Goal: Task Accomplishment & Management: Manage account settings

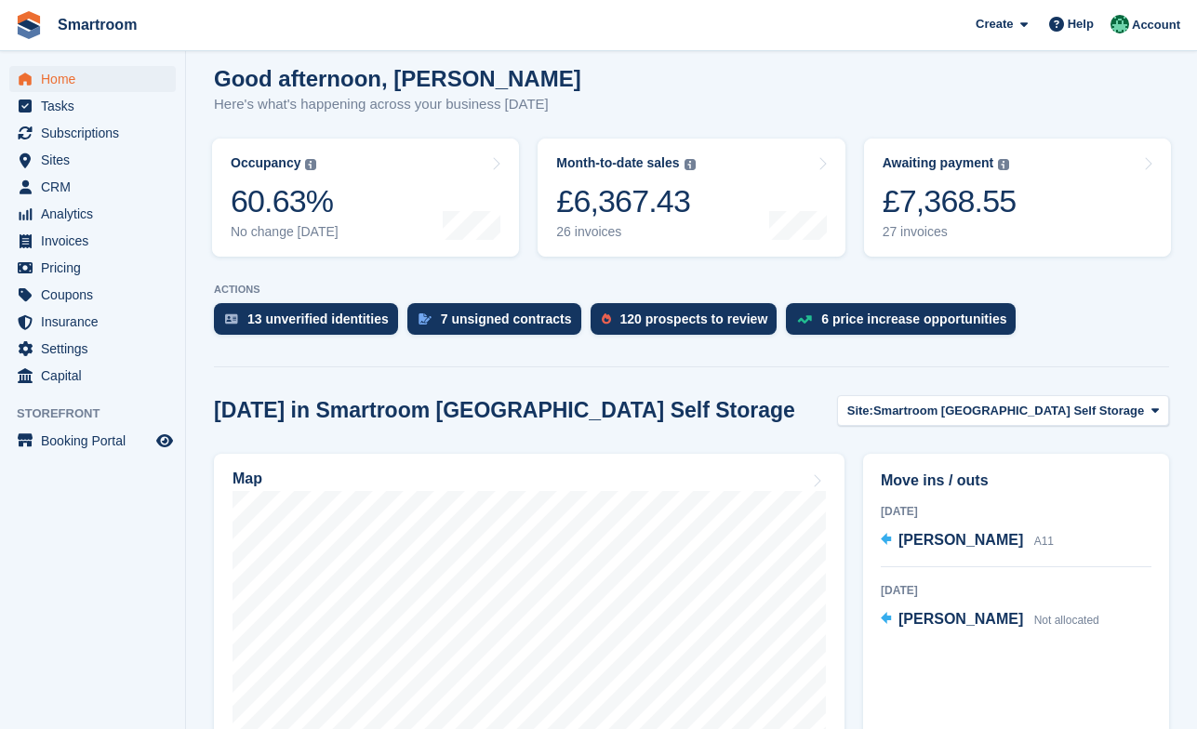
scroll to position [184, 0]
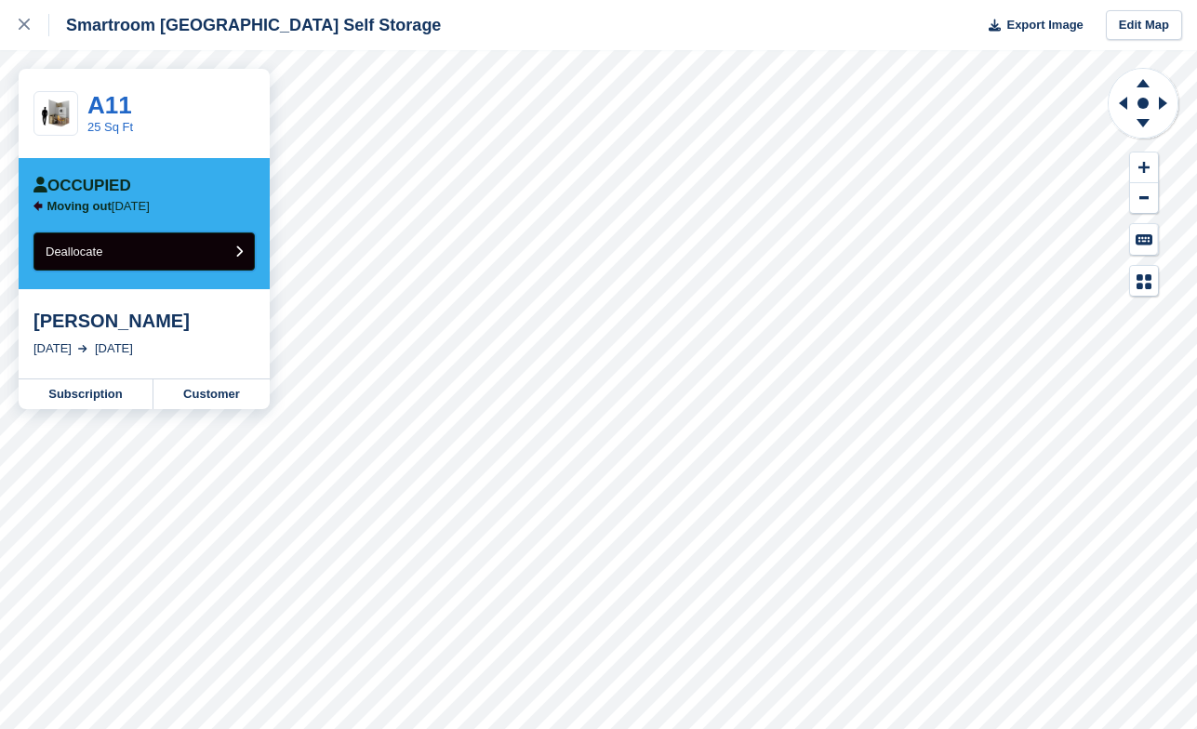
click at [85, 249] on span "Deallocate" at bounding box center [74, 252] width 57 height 14
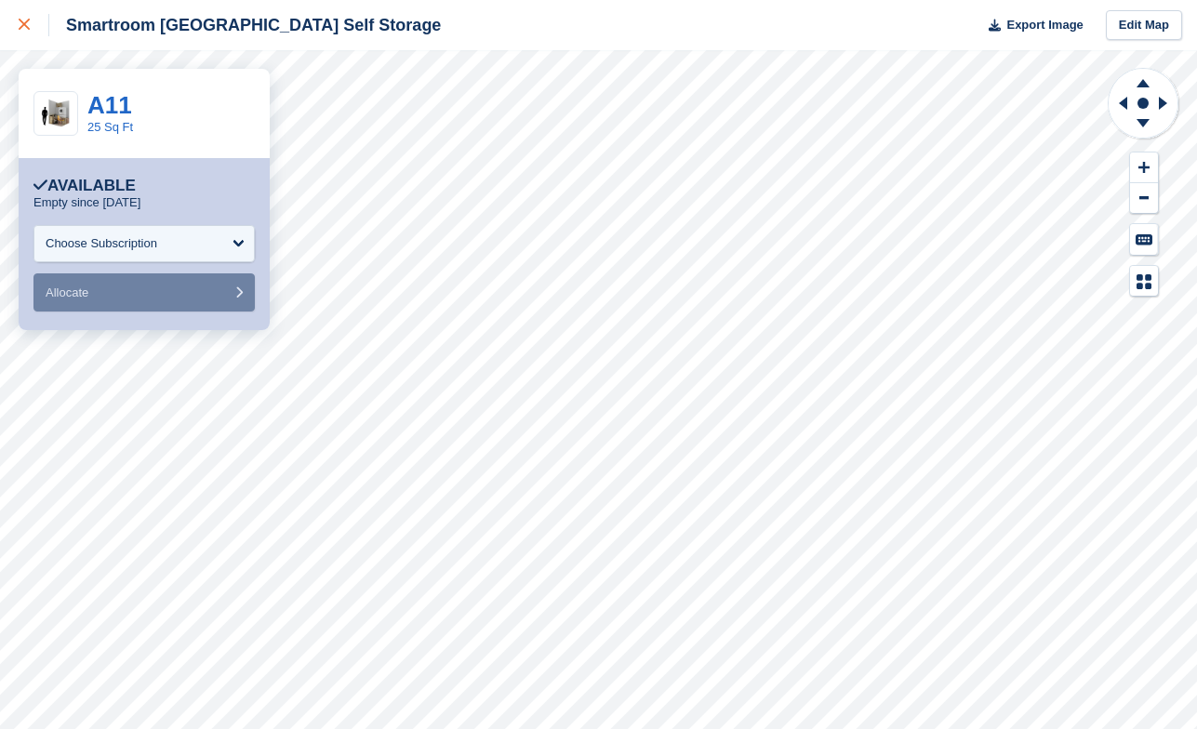
click at [20, 32] on div at bounding box center [34, 25] width 31 height 22
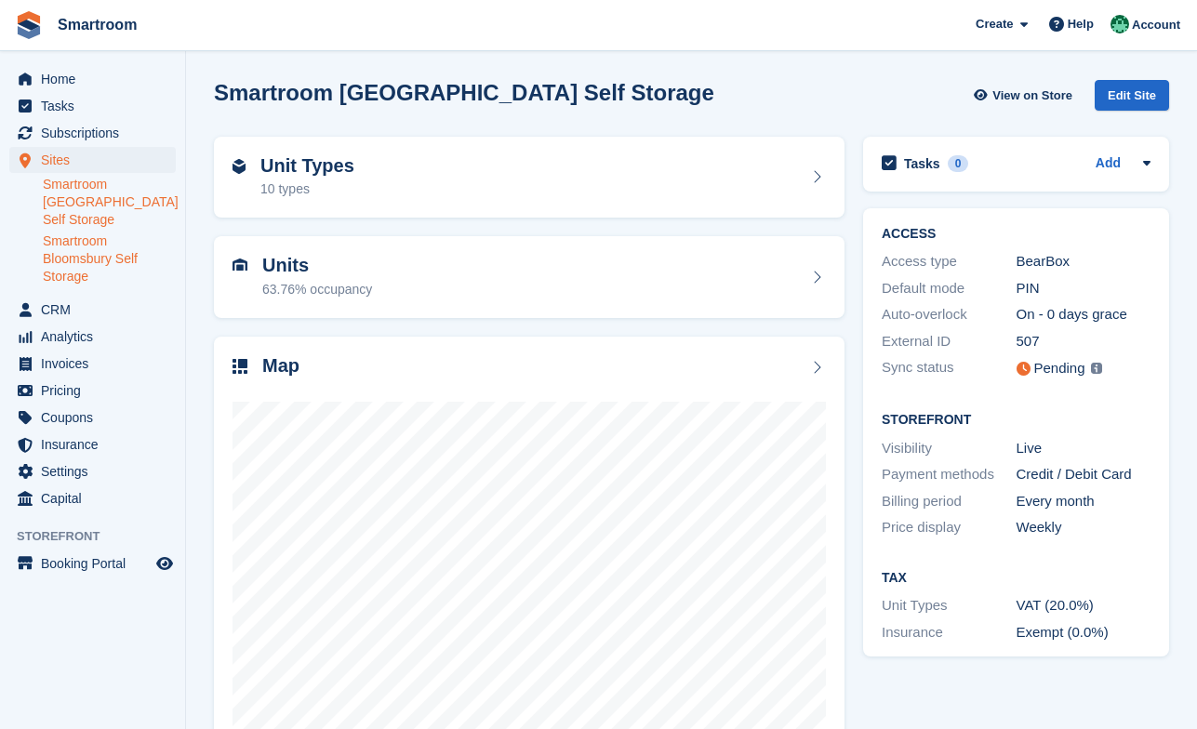
click at [95, 268] on link "Smartroom Bloomsbury Self Storage" at bounding box center [109, 258] width 133 height 53
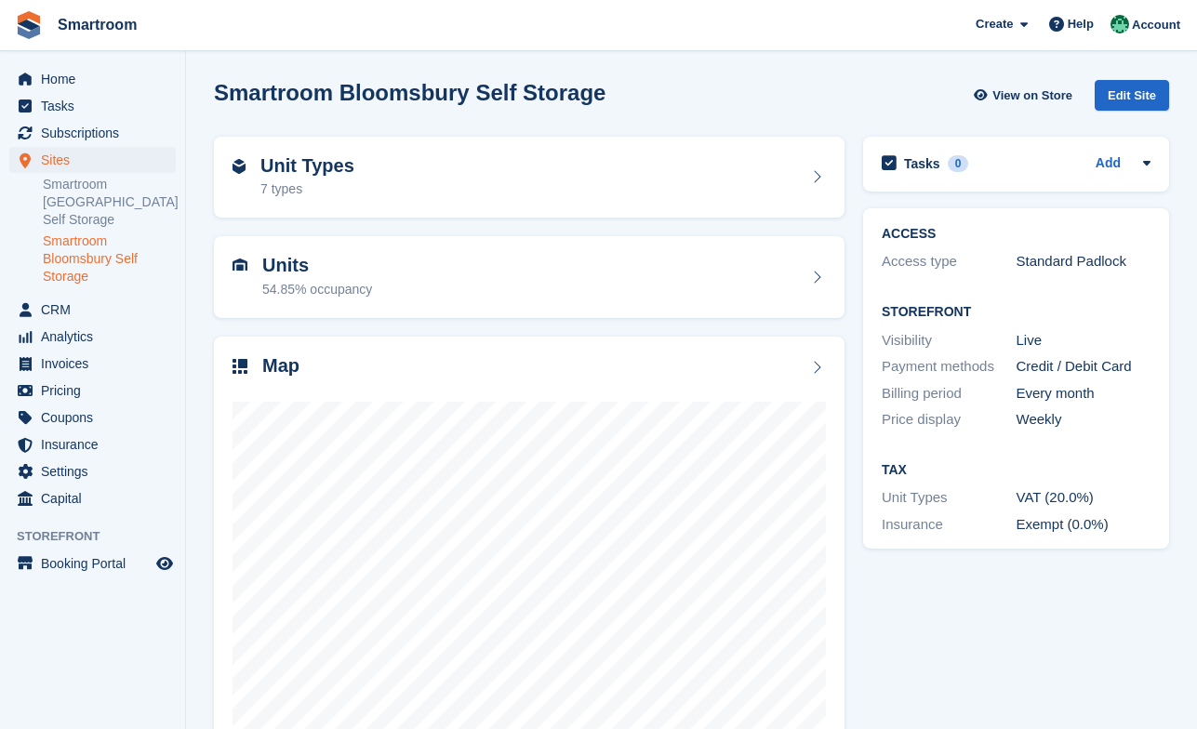
scroll to position [64, 0]
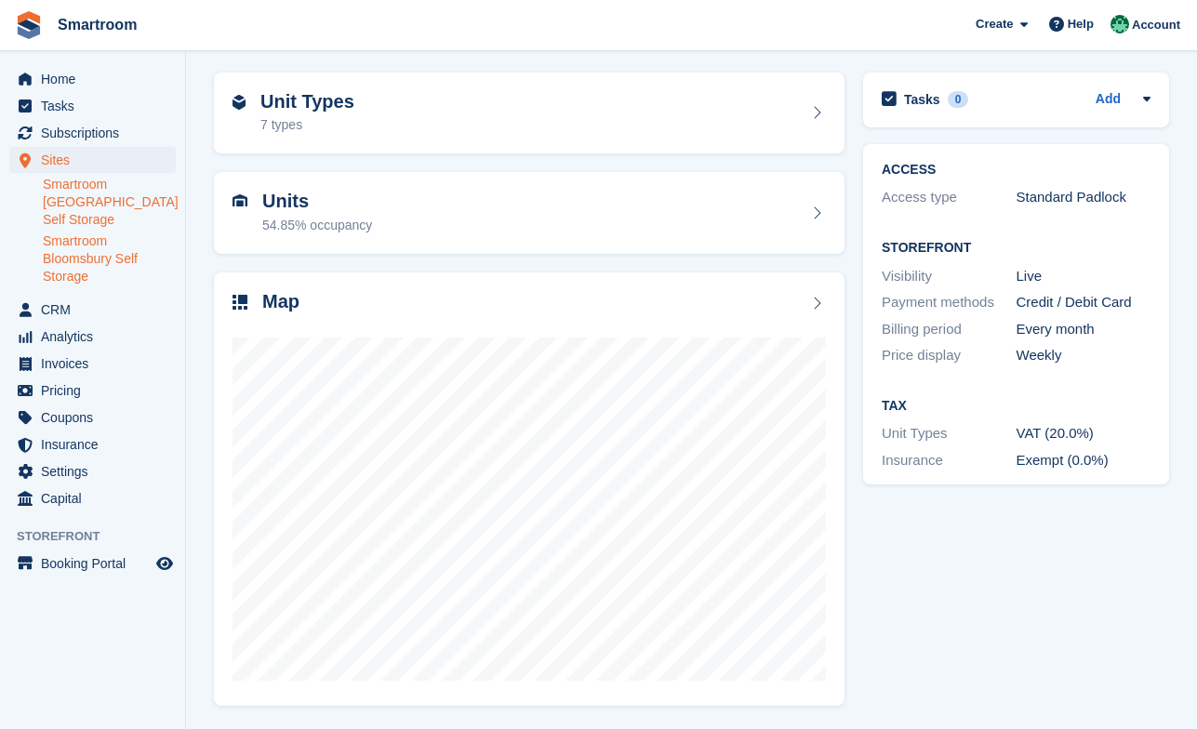
click at [77, 199] on link "Smartroom [GEOGRAPHIC_DATA] Self Storage" at bounding box center [109, 202] width 133 height 53
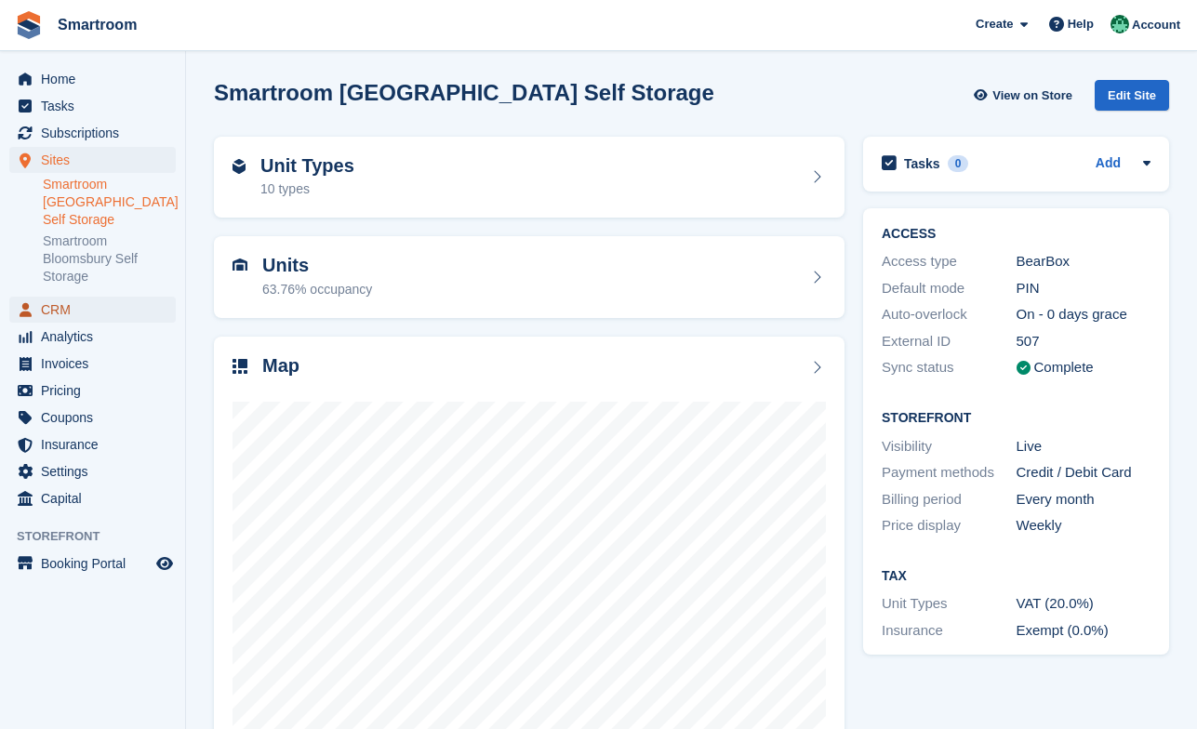
click at [96, 301] on span "CRM" at bounding box center [97, 310] width 112 height 26
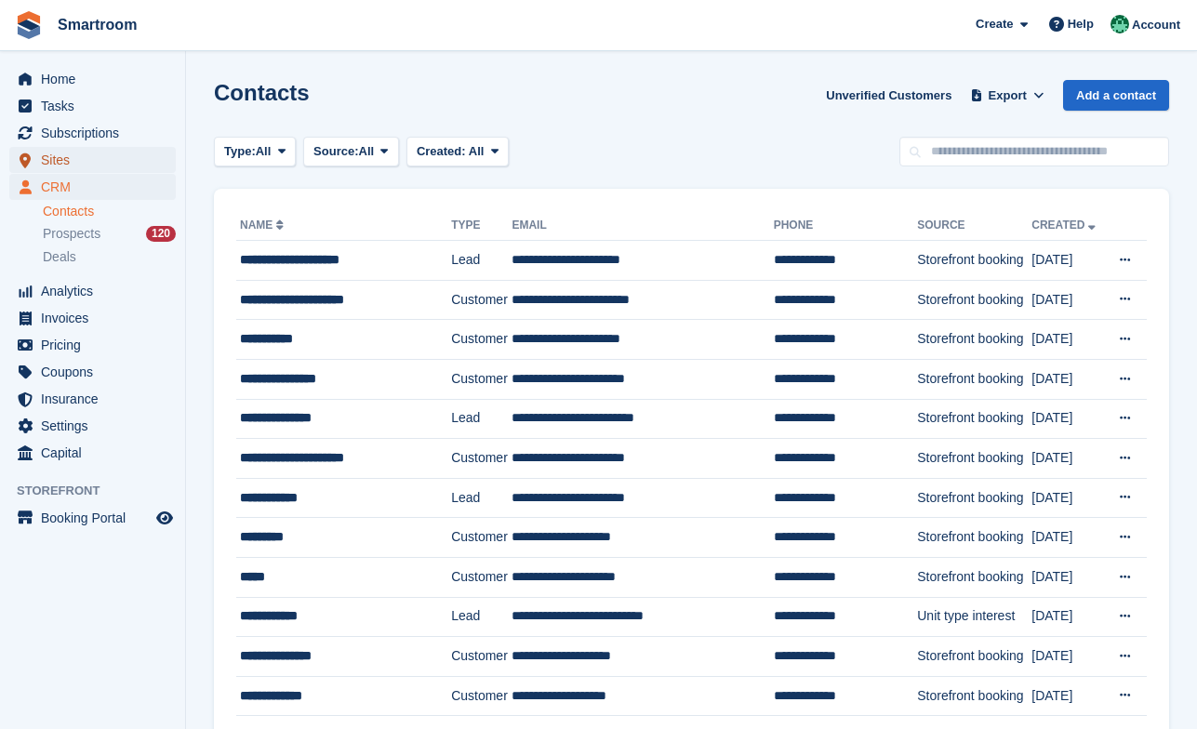
click at [88, 152] on span "Sites" at bounding box center [97, 160] width 112 height 26
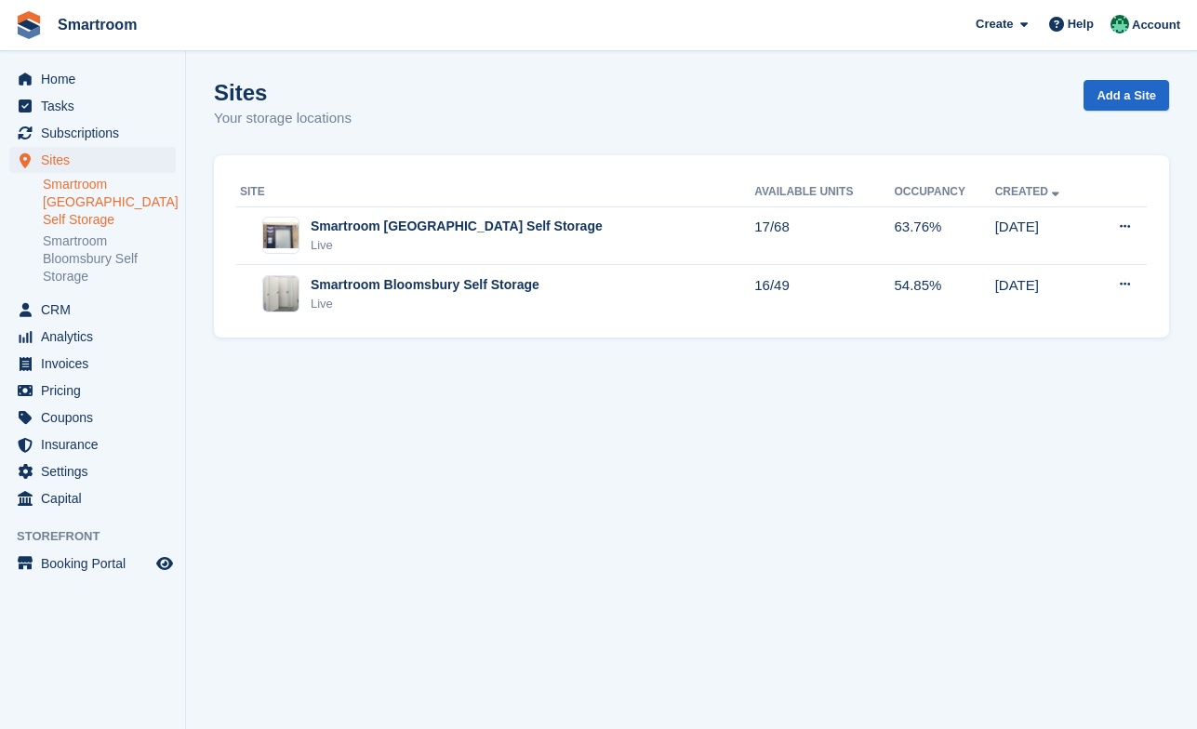
click at [102, 223] on link "Smartroom [GEOGRAPHIC_DATA] Self Storage" at bounding box center [109, 202] width 133 height 53
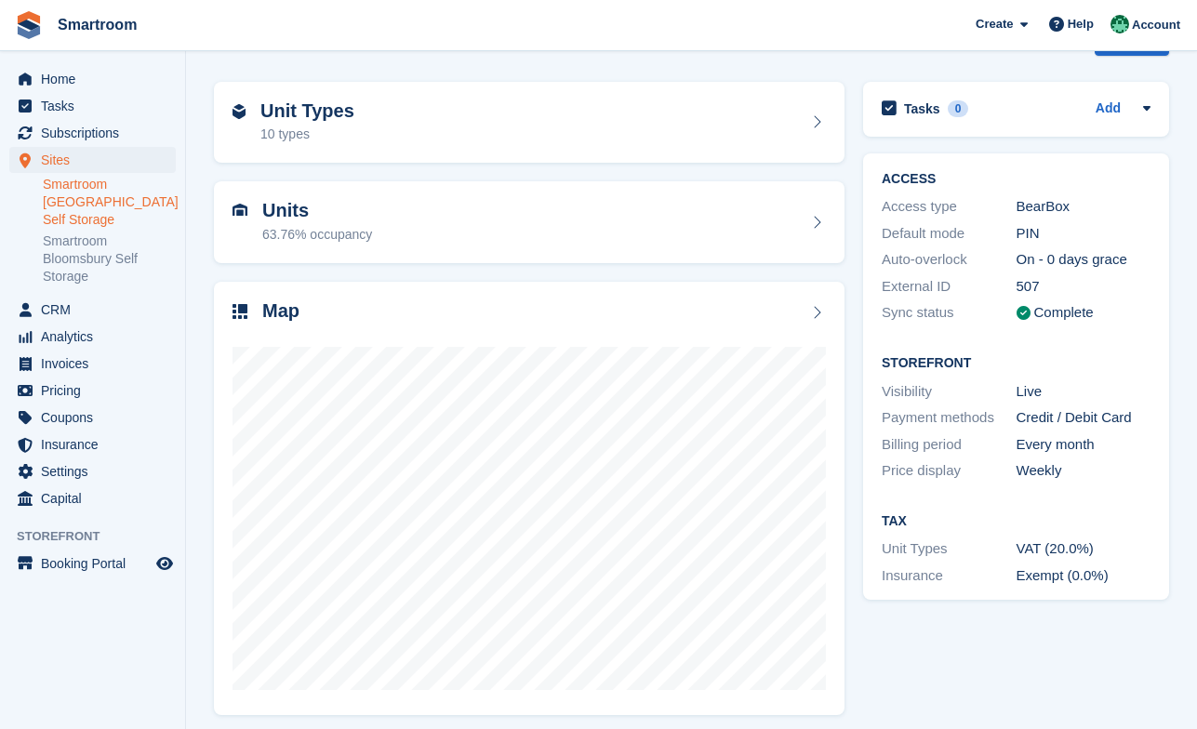
scroll to position [64, 0]
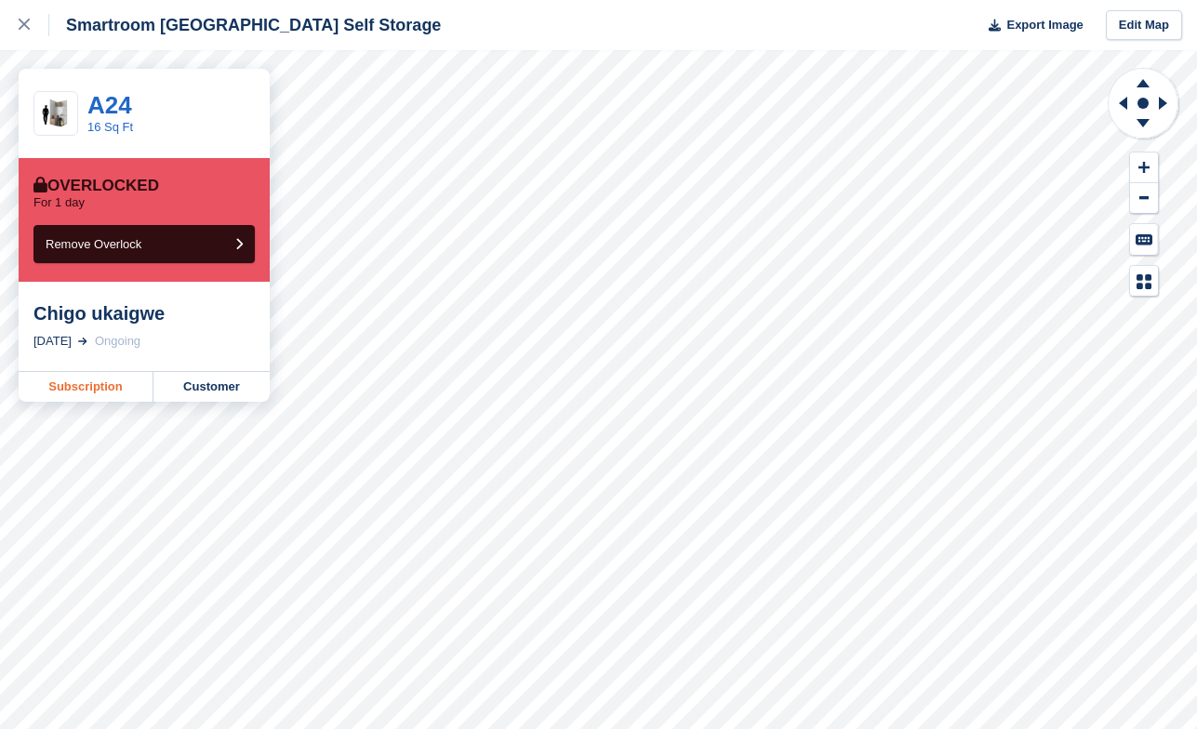
click at [95, 393] on link "Subscription" at bounding box center [86, 387] width 135 height 30
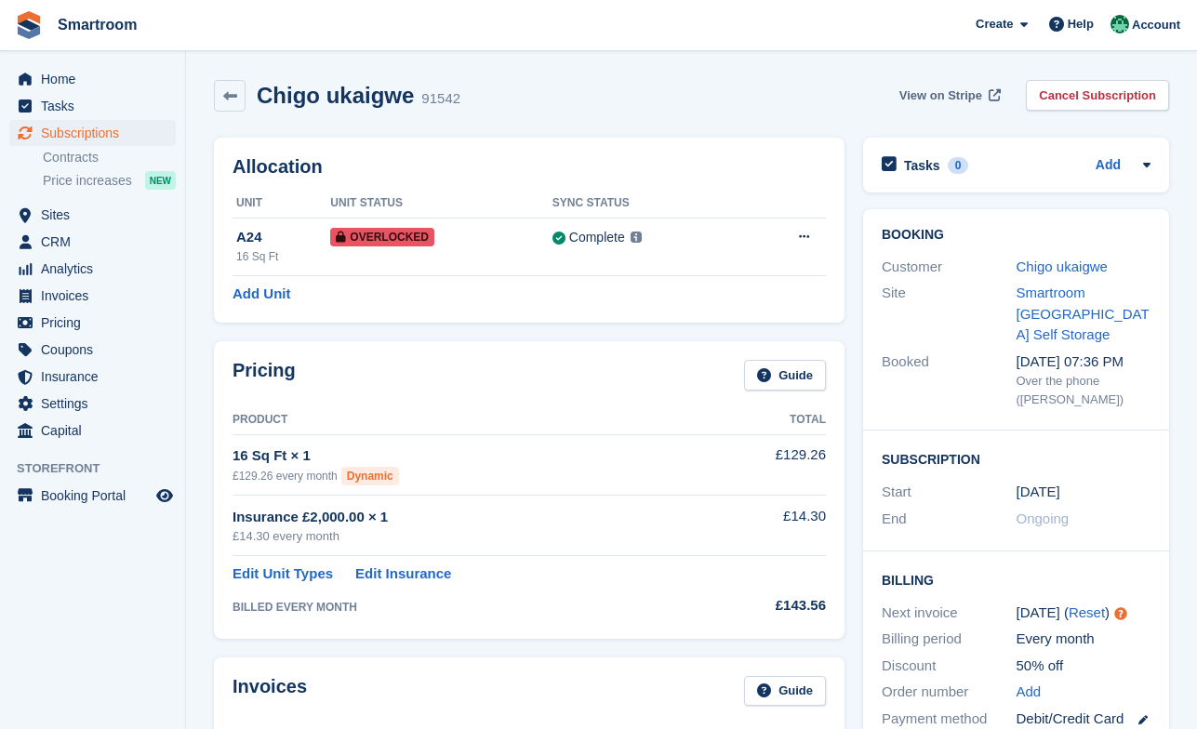
click at [978, 90] on span "View on Stripe" at bounding box center [940, 95] width 83 height 19
click at [88, 94] on span "Tasks" at bounding box center [97, 106] width 112 height 26
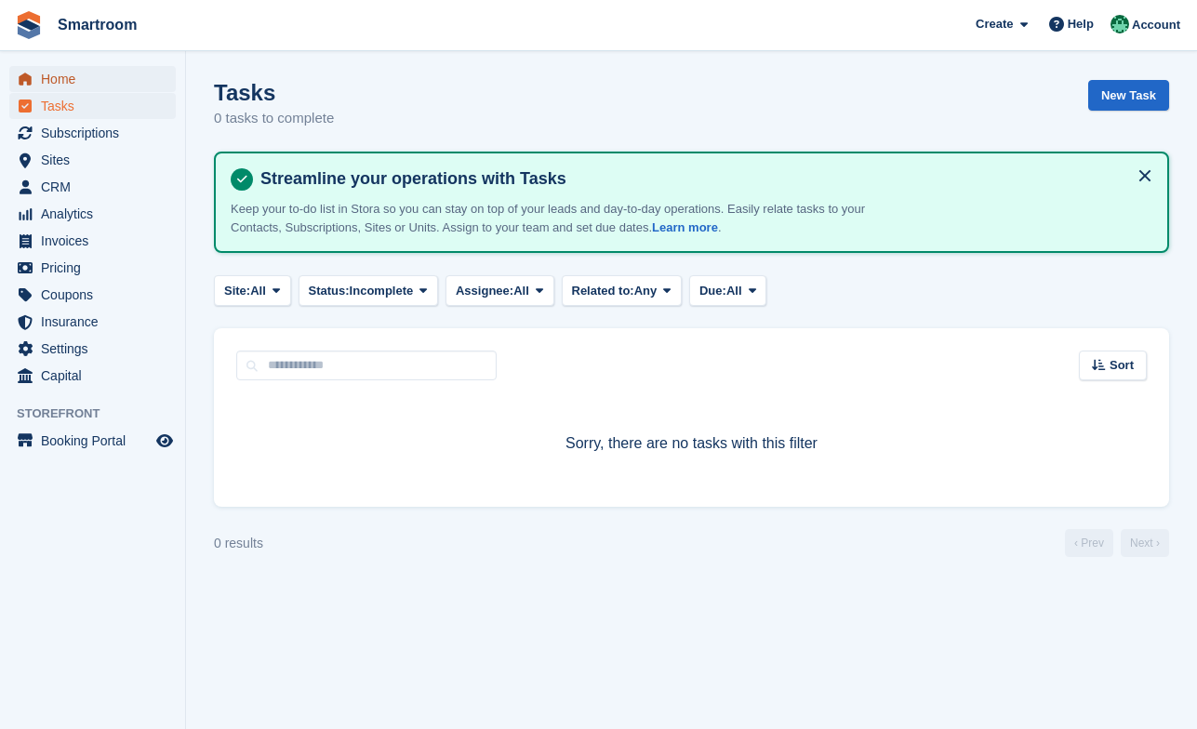
click at [74, 73] on span "Home" at bounding box center [97, 79] width 112 height 26
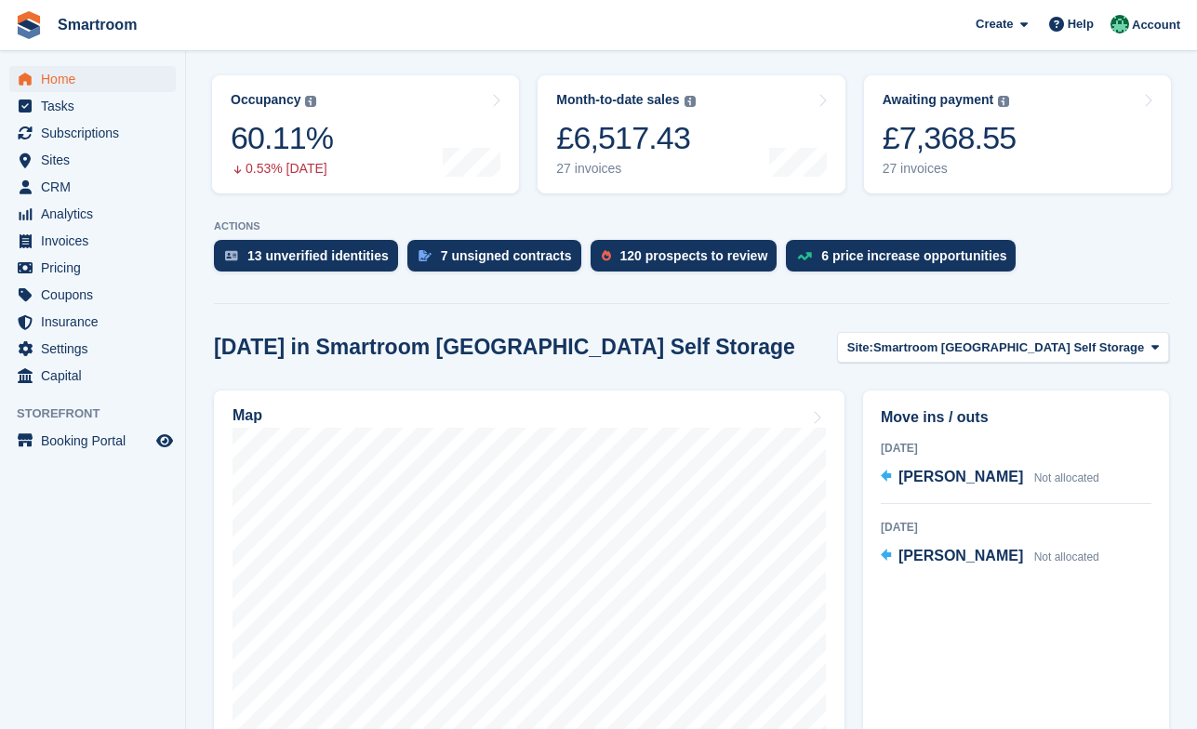
scroll to position [270, 0]
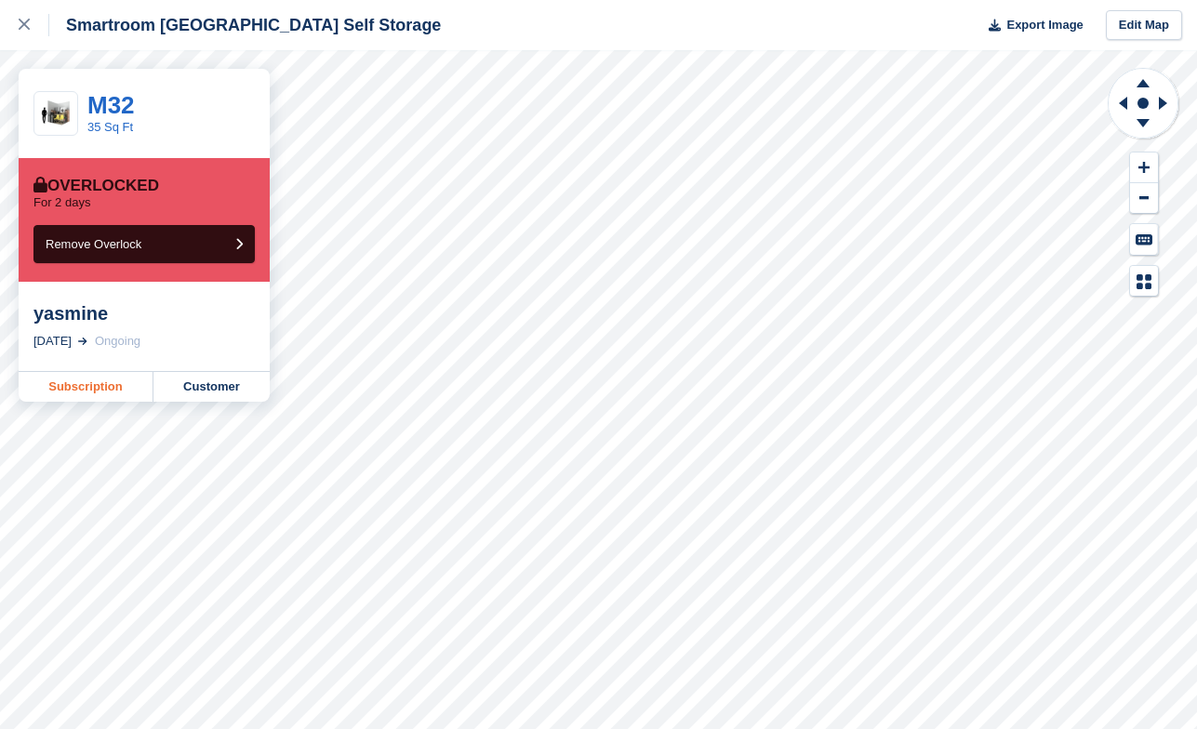
click at [81, 391] on link "Subscription" at bounding box center [86, 387] width 135 height 30
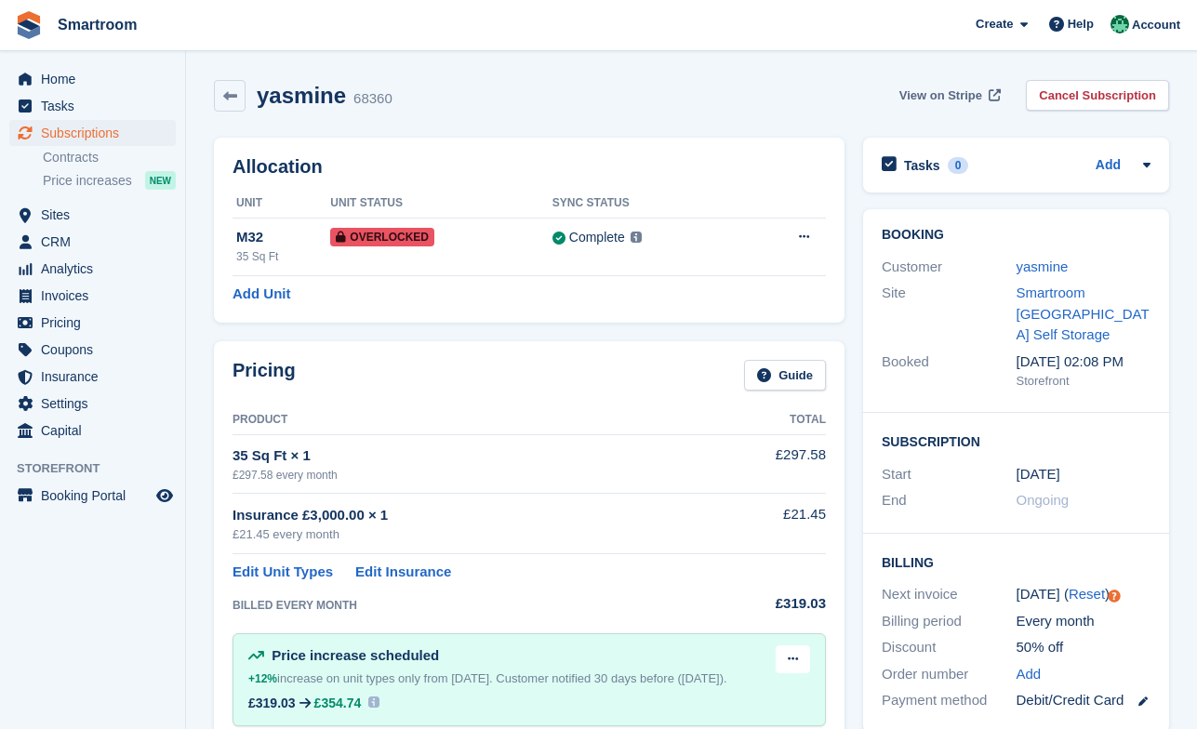
click at [950, 102] on span "View on Stripe" at bounding box center [940, 95] width 83 height 19
